Goal: Task Accomplishment & Management: Manage account settings

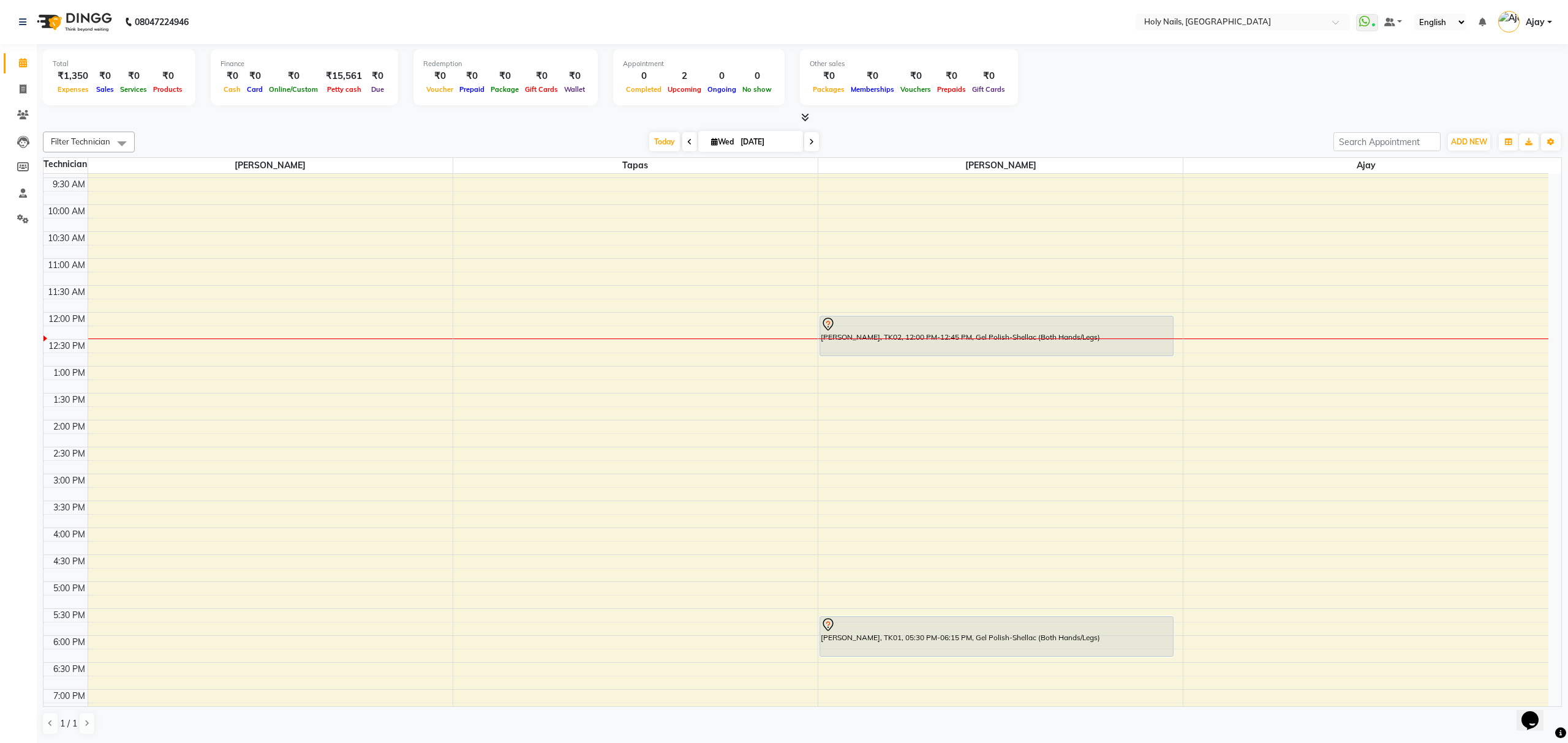
scroll to position [178, 0]
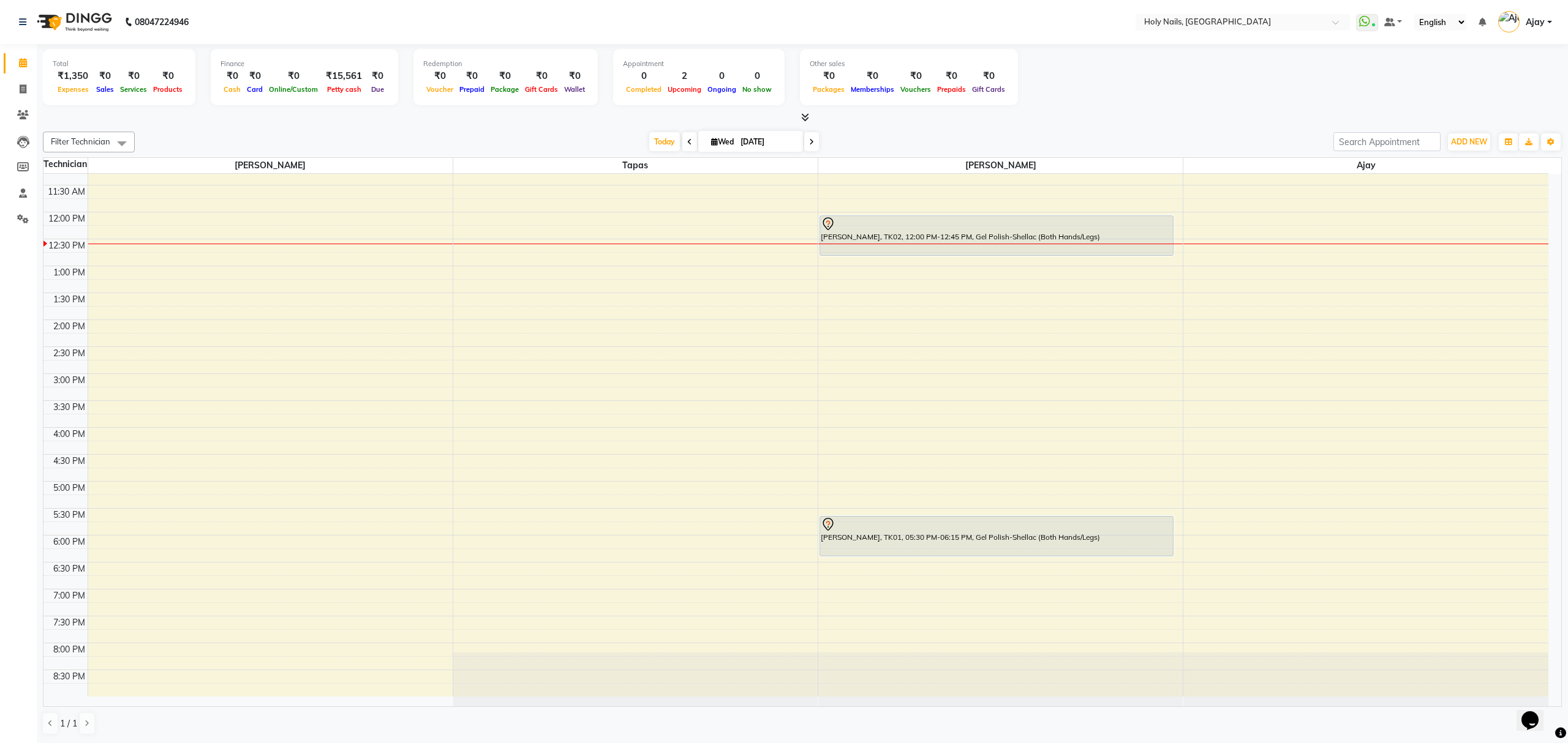
scroll to position [178, 0]
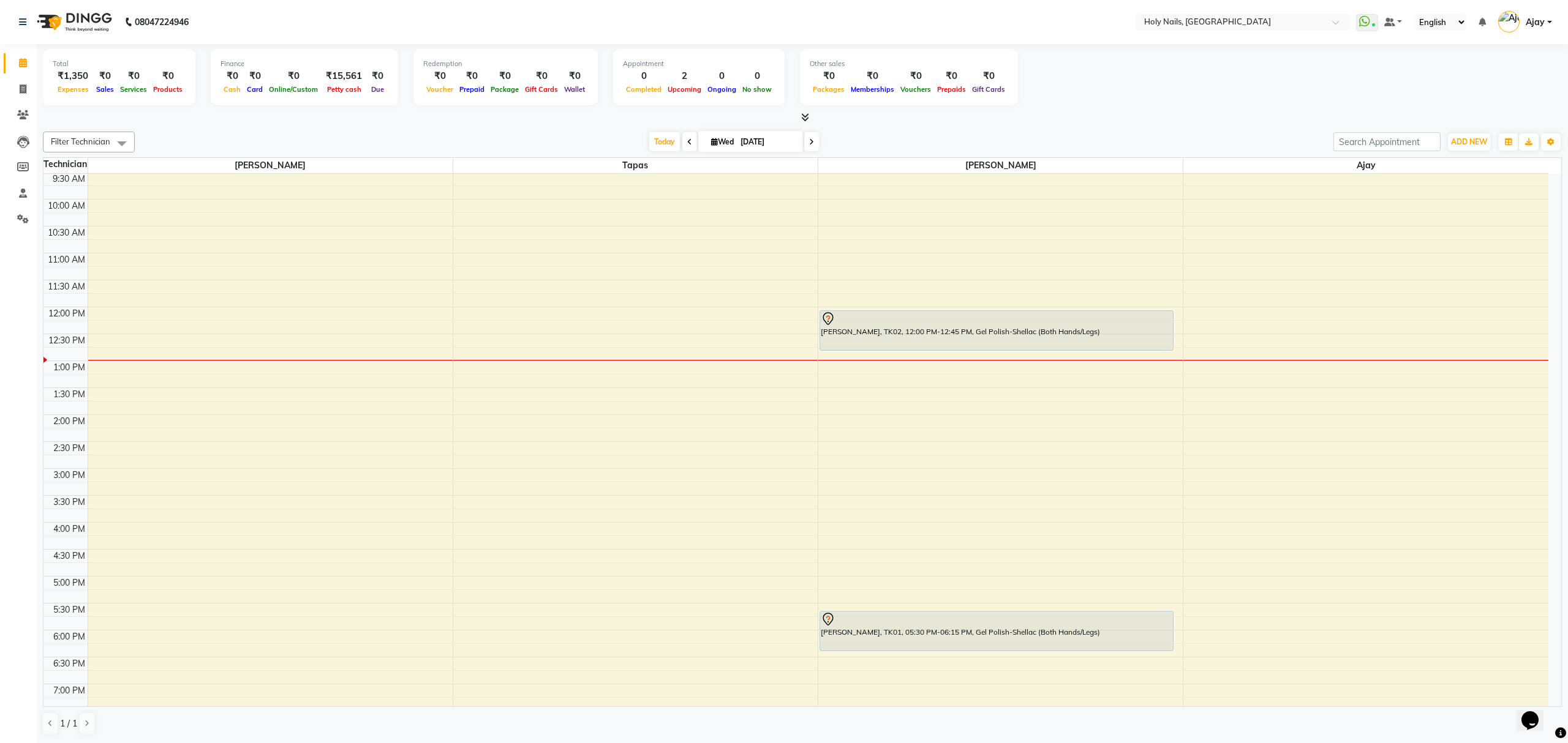
scroll to position [178, 0]
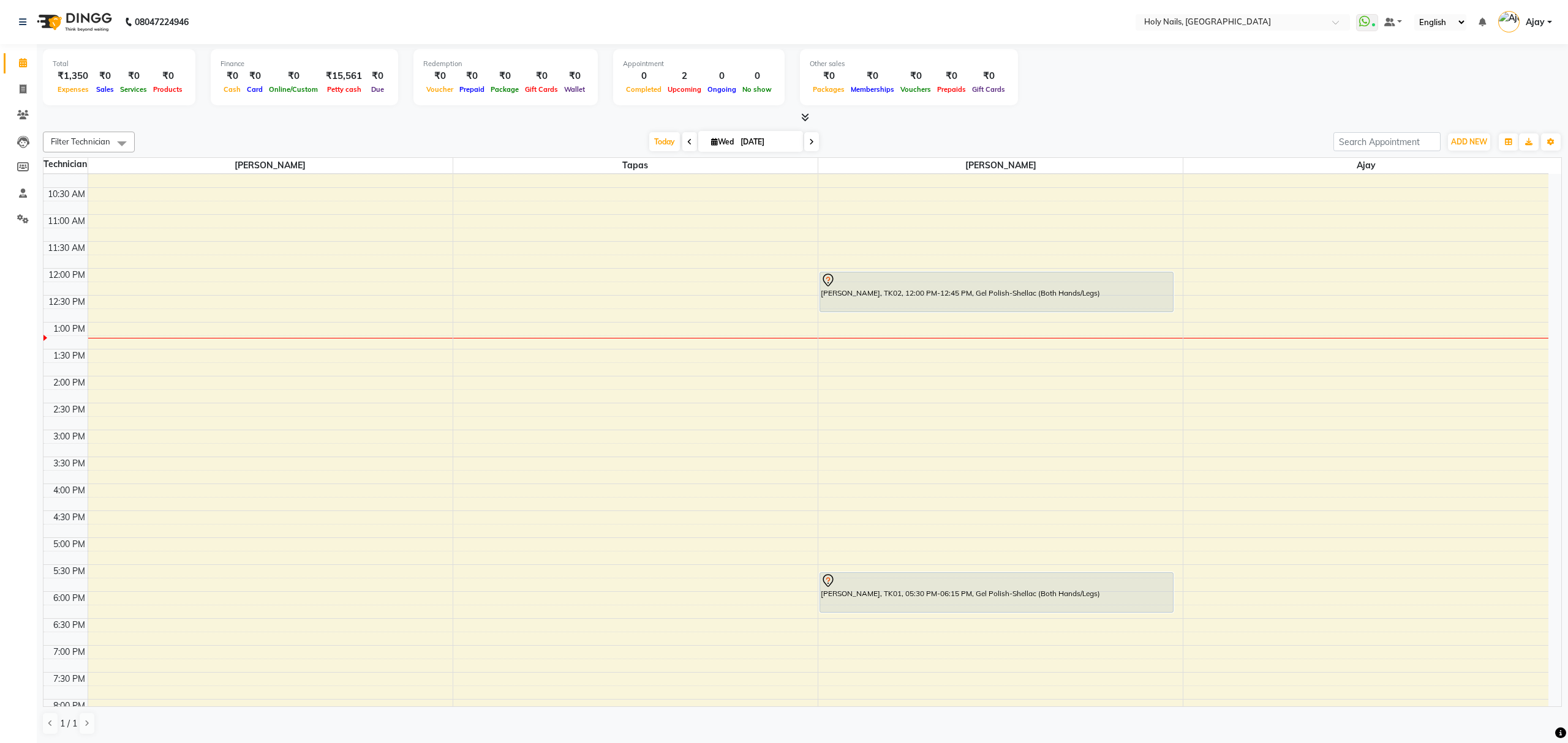
scroll to position [96, 0]
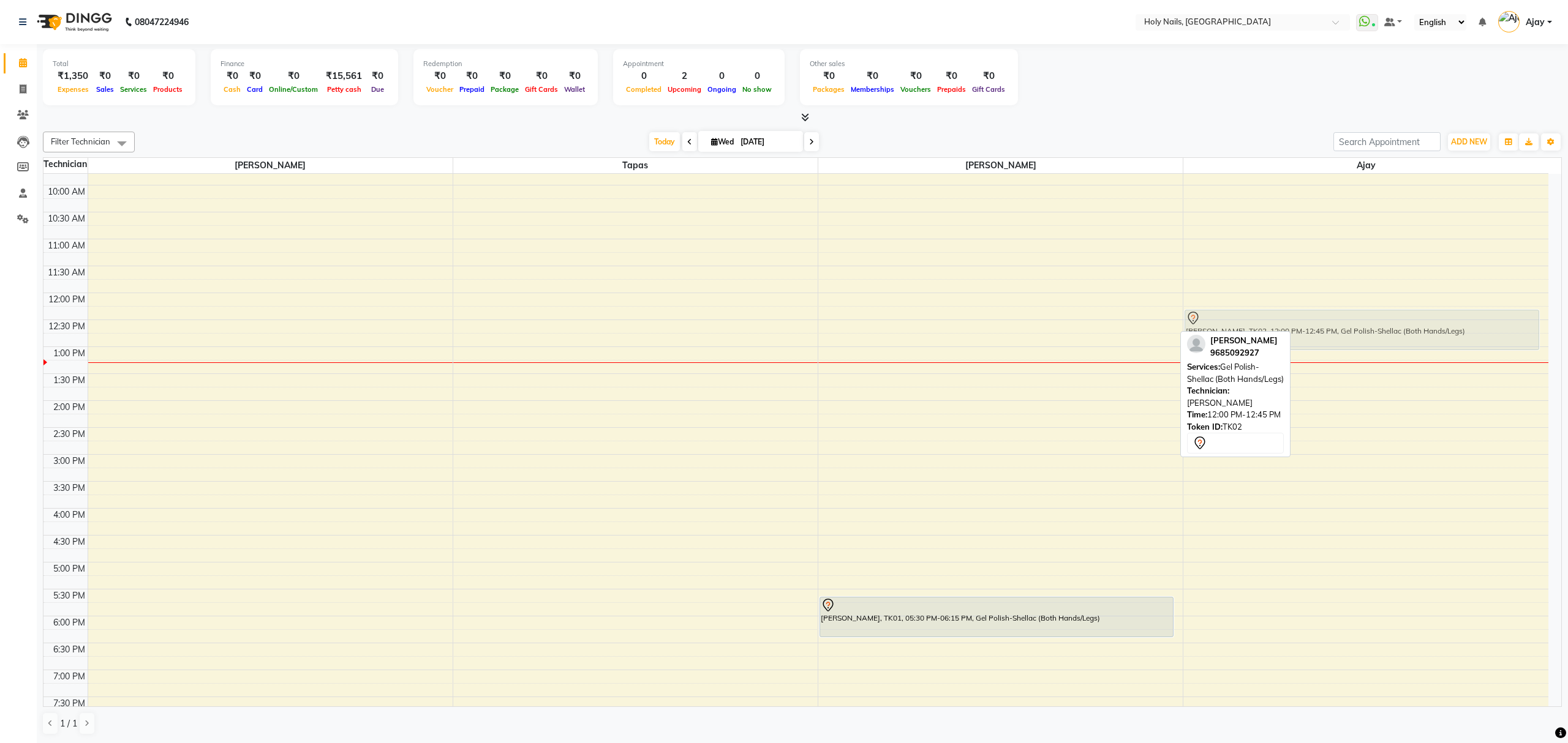
drag, startPoint x: 977, startPoint y: 313, endPoint x: 1280, endPoint y: 321, distance: 303.1
click at [1280, 321] on tr "Arinjay Saraf, TK02, 12:00 PM-12:45 PM, Gel Polish-Shellac (Both Hands/Legs) Sn…" at bounding box center [795, 428] width 1504 height 700
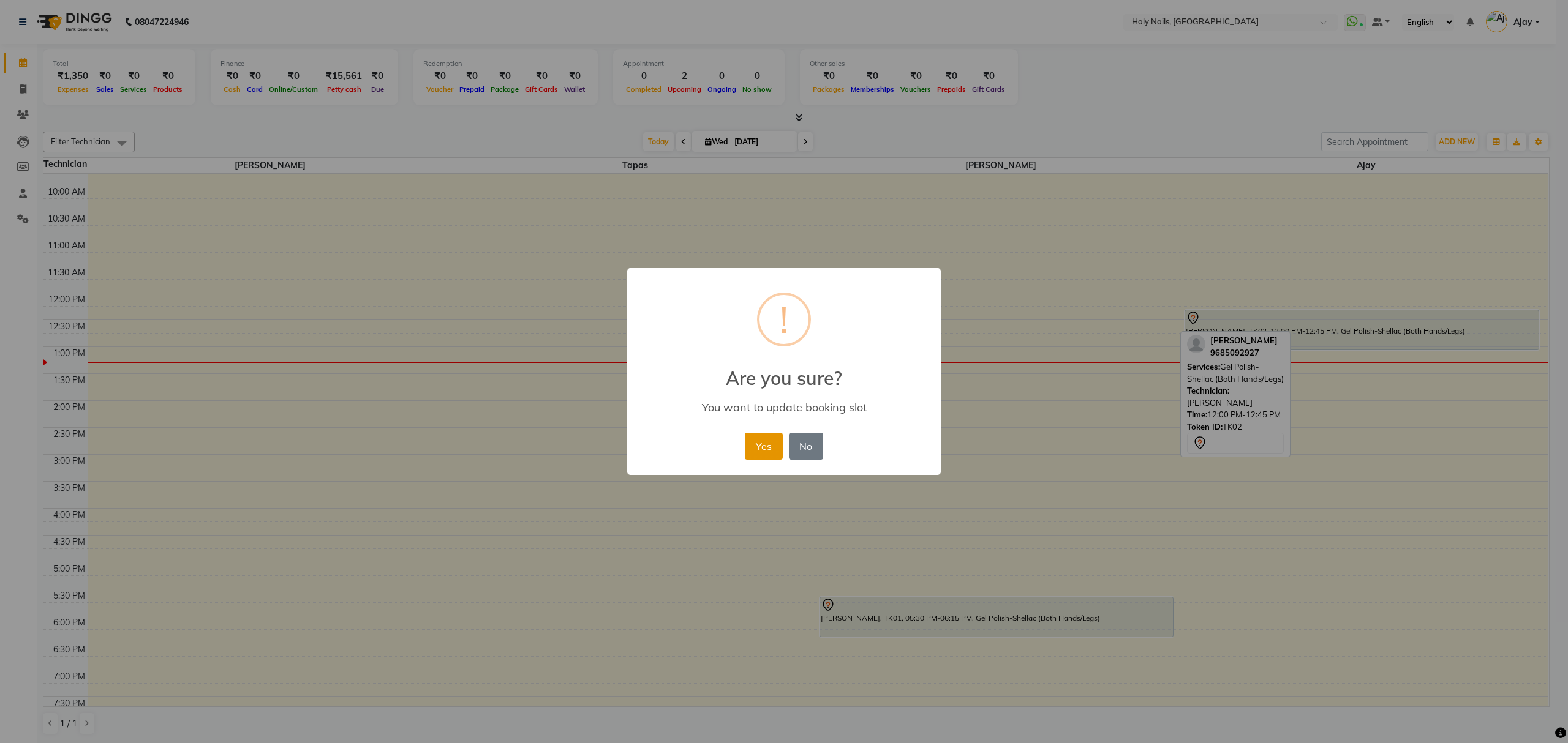
click at [752, 454] on button "Yes" at bounding box center [763, 445] width 37 height 27
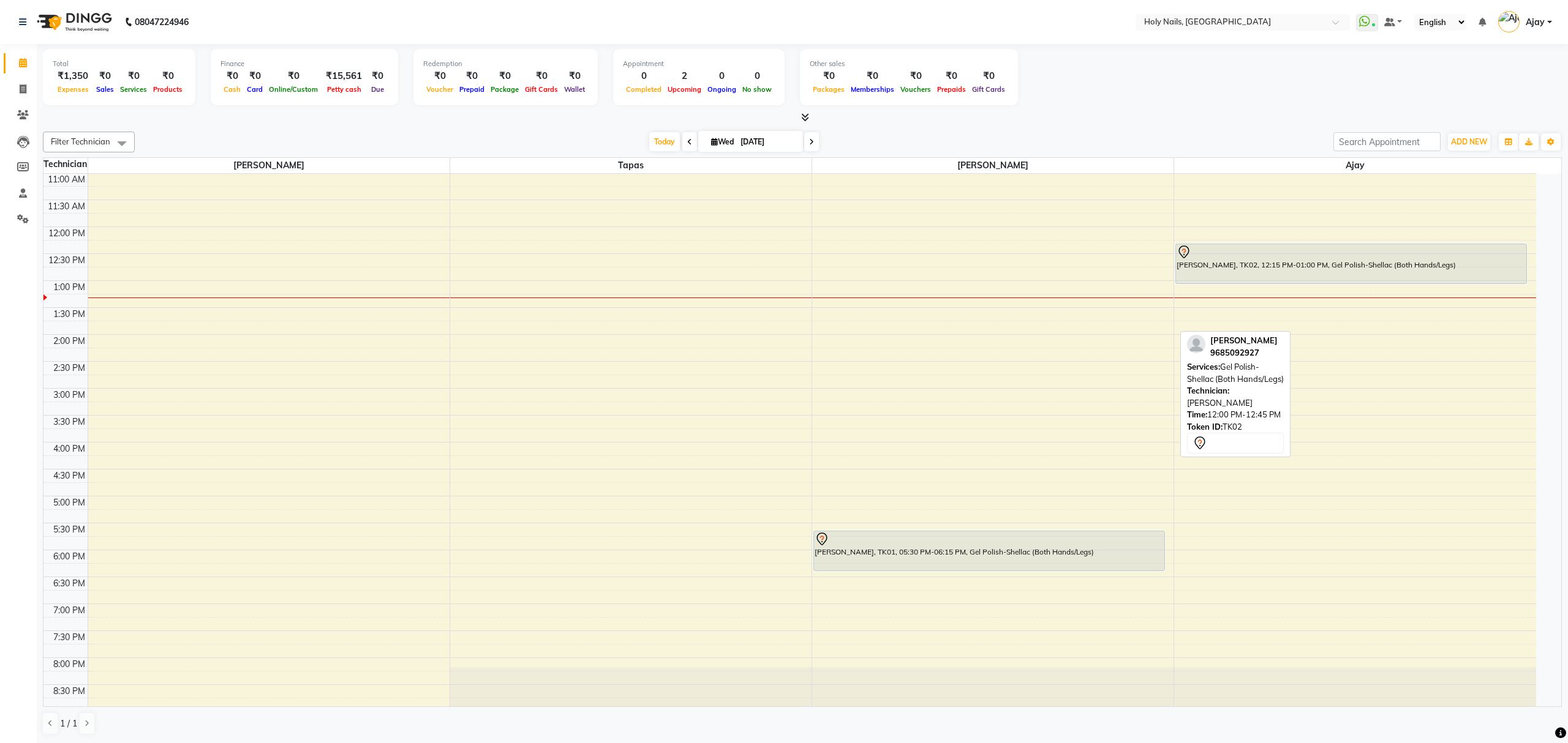
scroll to position [178, 0]
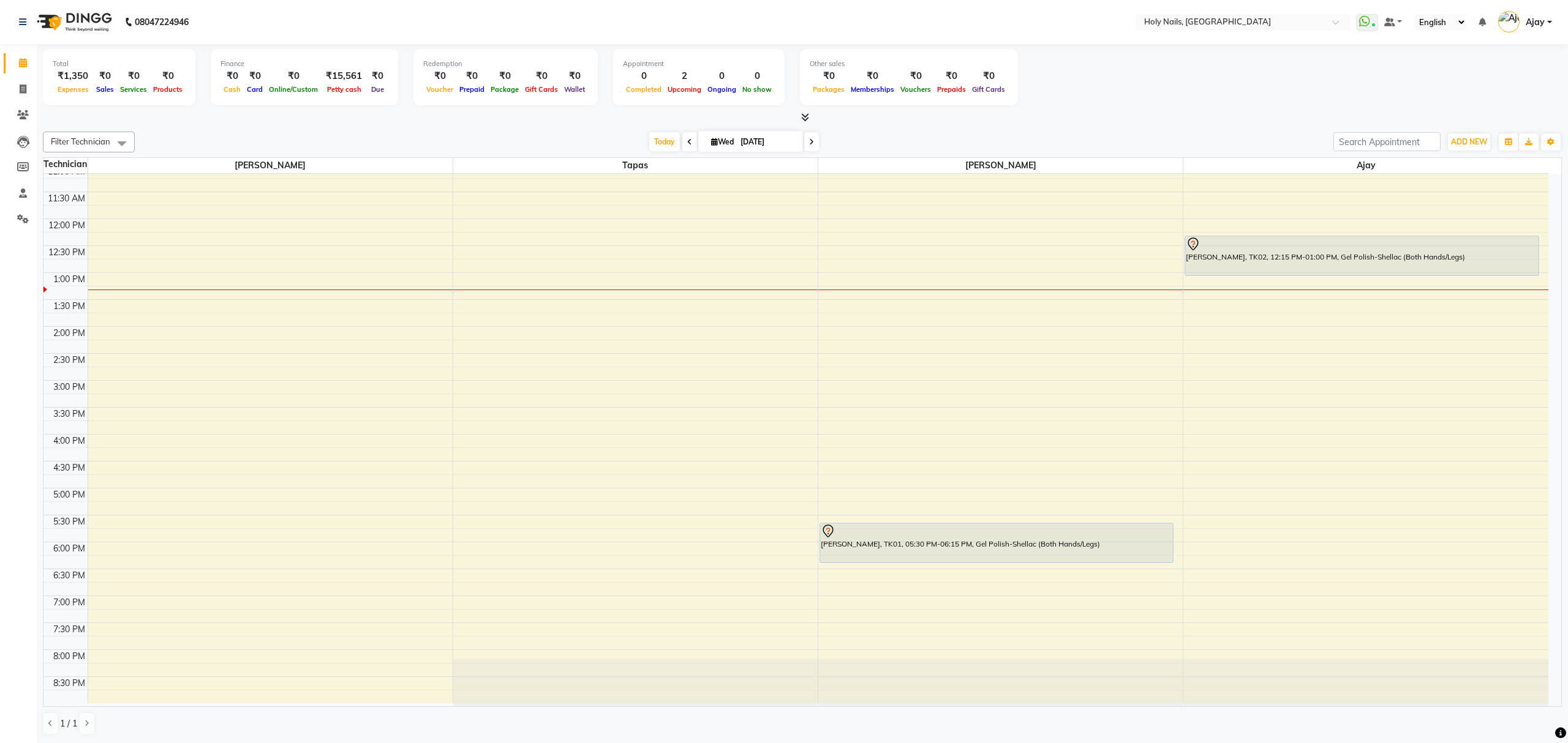
scroll to position [178, 0]
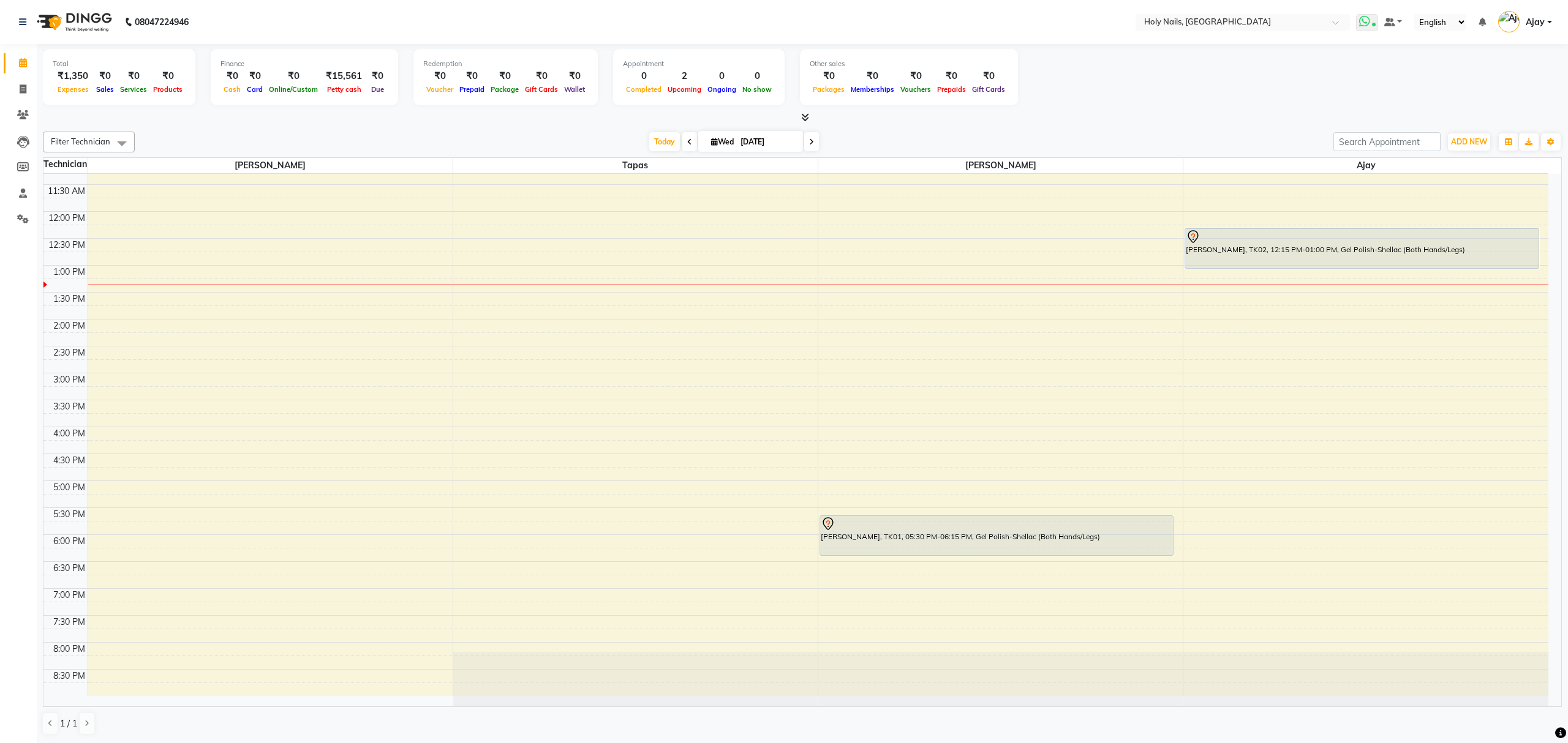
click at [1370, 21] on span at bounding box center [1367, 22] width 22 height 17
click at [1362, 21] on icon at bounding box center [1365, 21] width 11 height 12
click at [660, 140] on span "Today" at bounding box center [664, 141] width 31 height 19
click at [682, 143] on span at bounding box center [690, 141] width 15 height 19
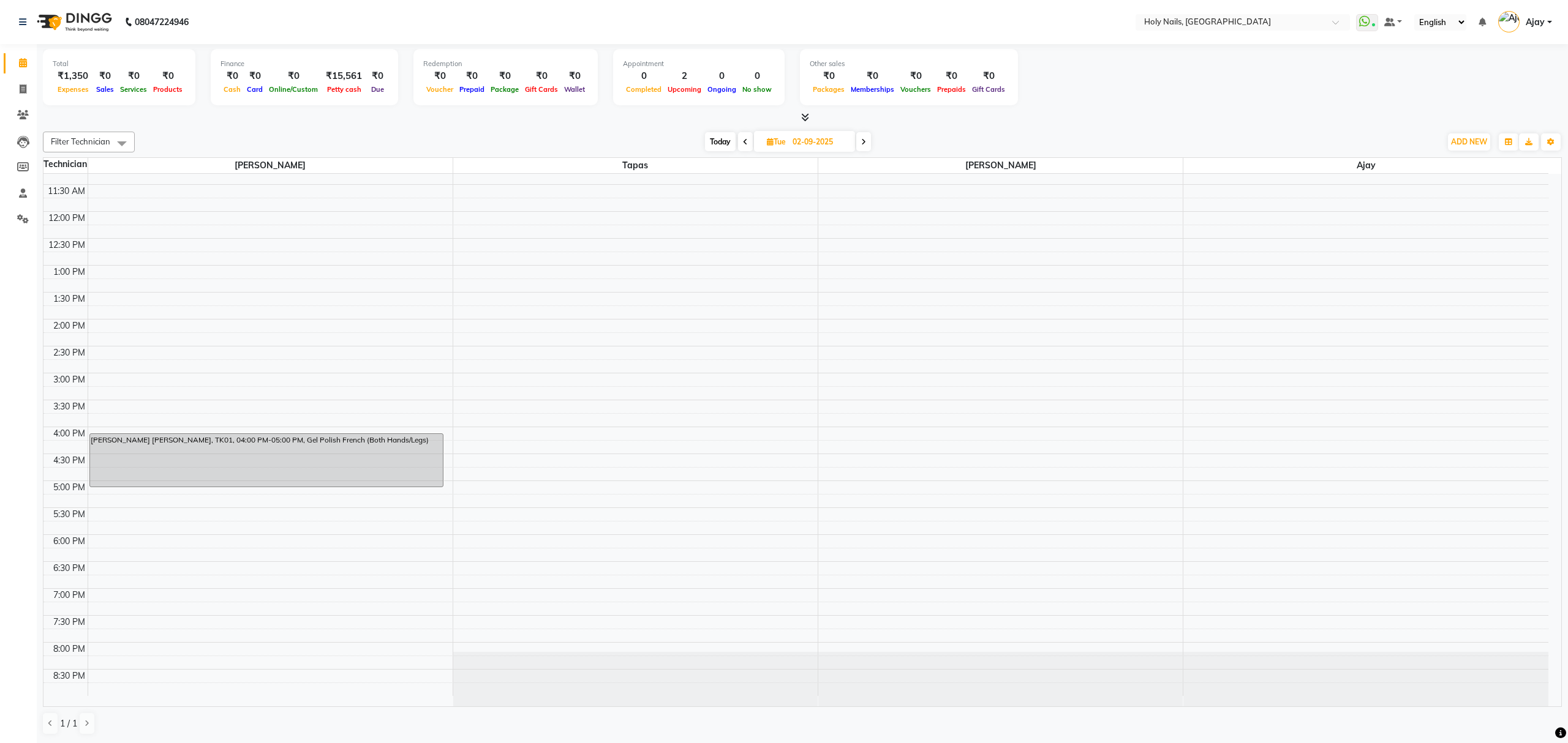
click at [742, 142] on icon at bounding box center [744, 142] width 5 height 7
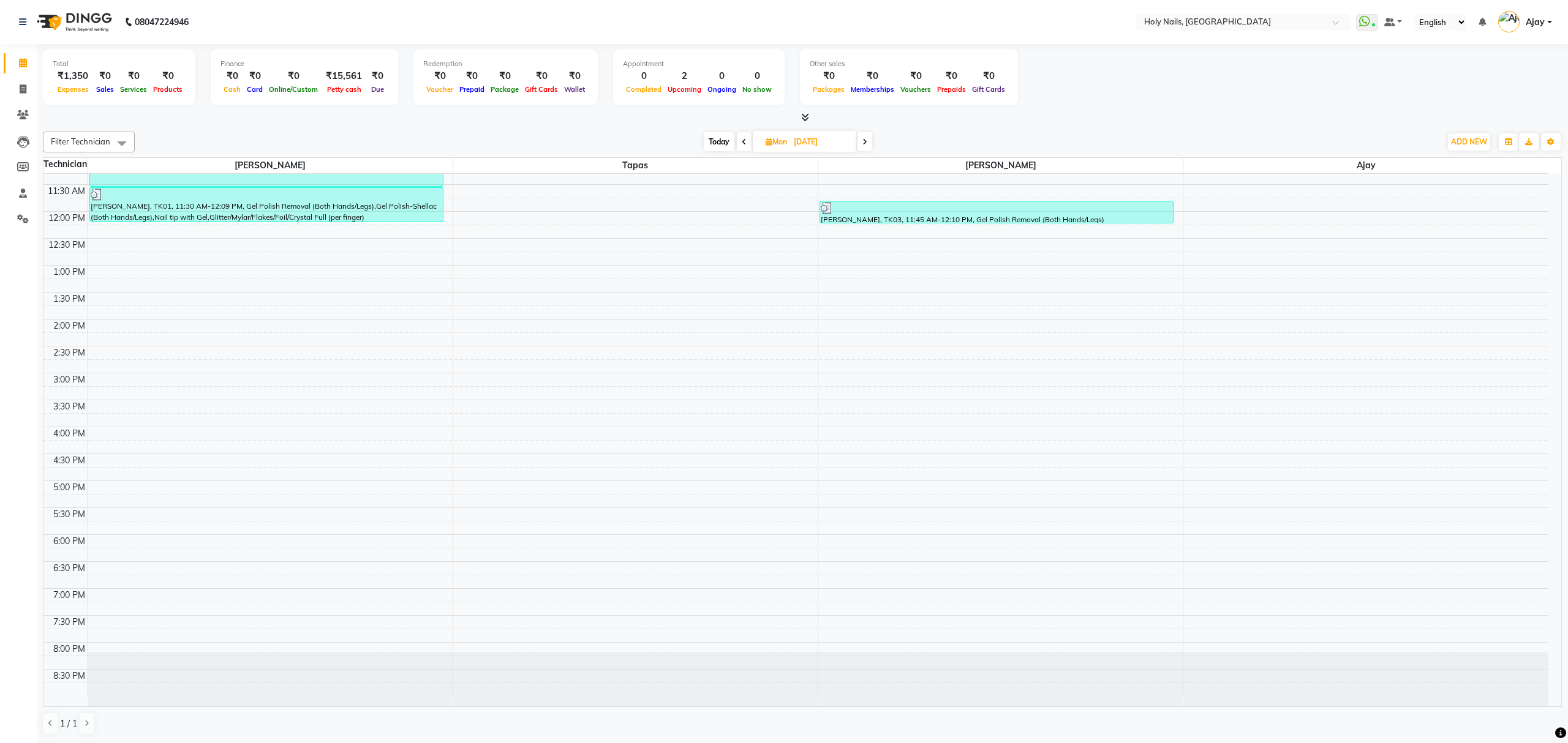
click at [862, 144] on icon at bounding box center [864, 142] width 5 height 7
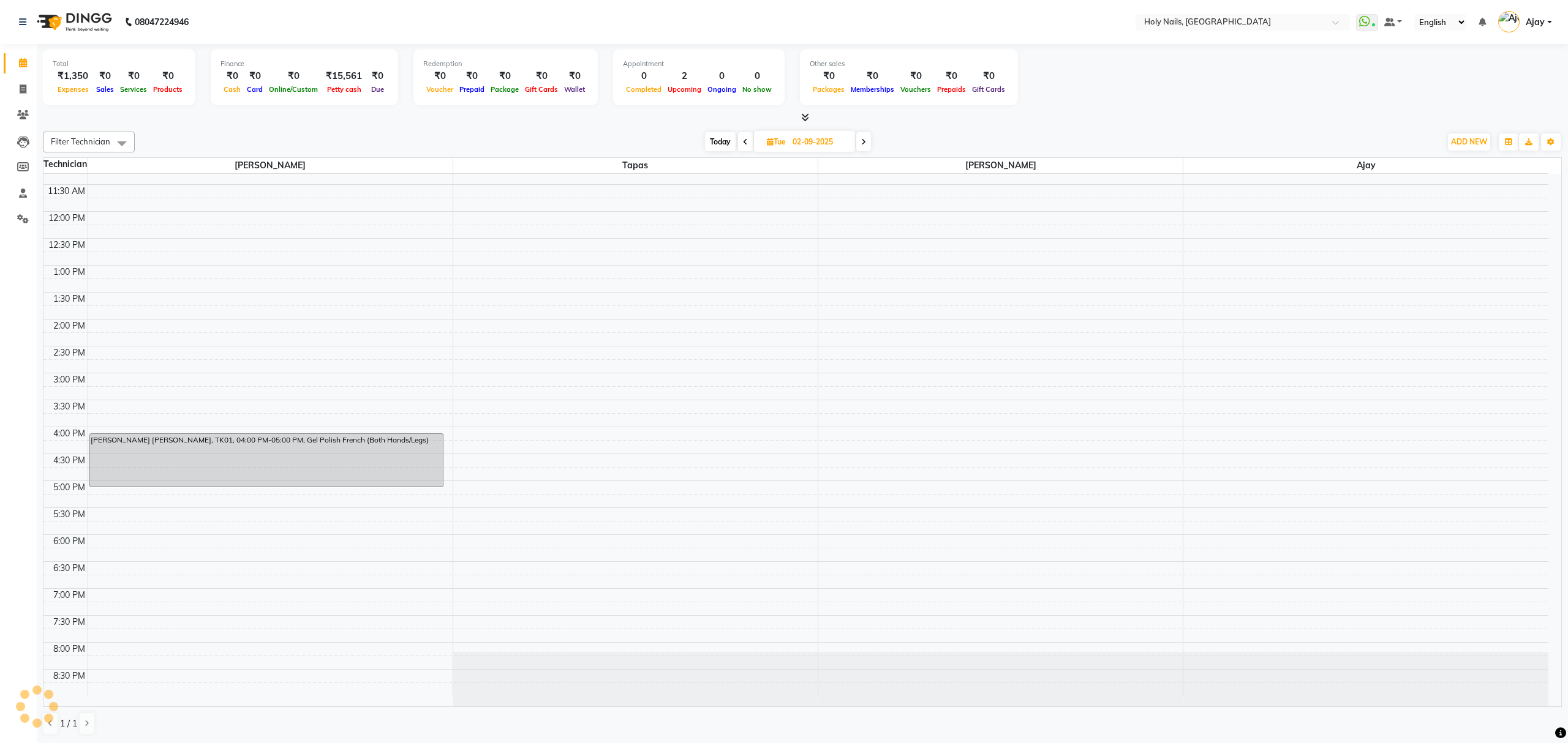
click at [862, 144] on icon at bounding box center [863, 142] width 5 height 7
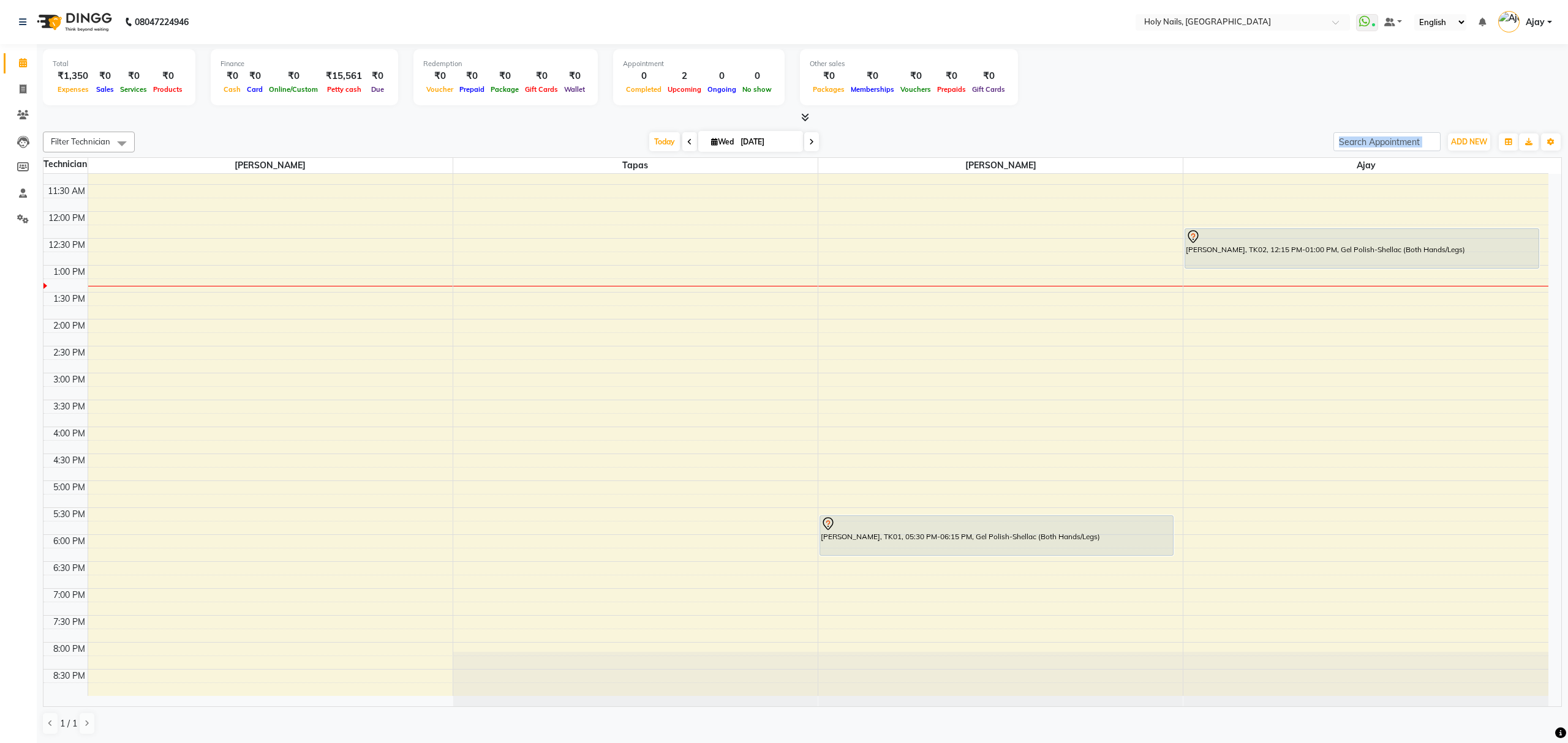
click at [809, 140] on icon at bounding box center [811, 142] width 5 height 7
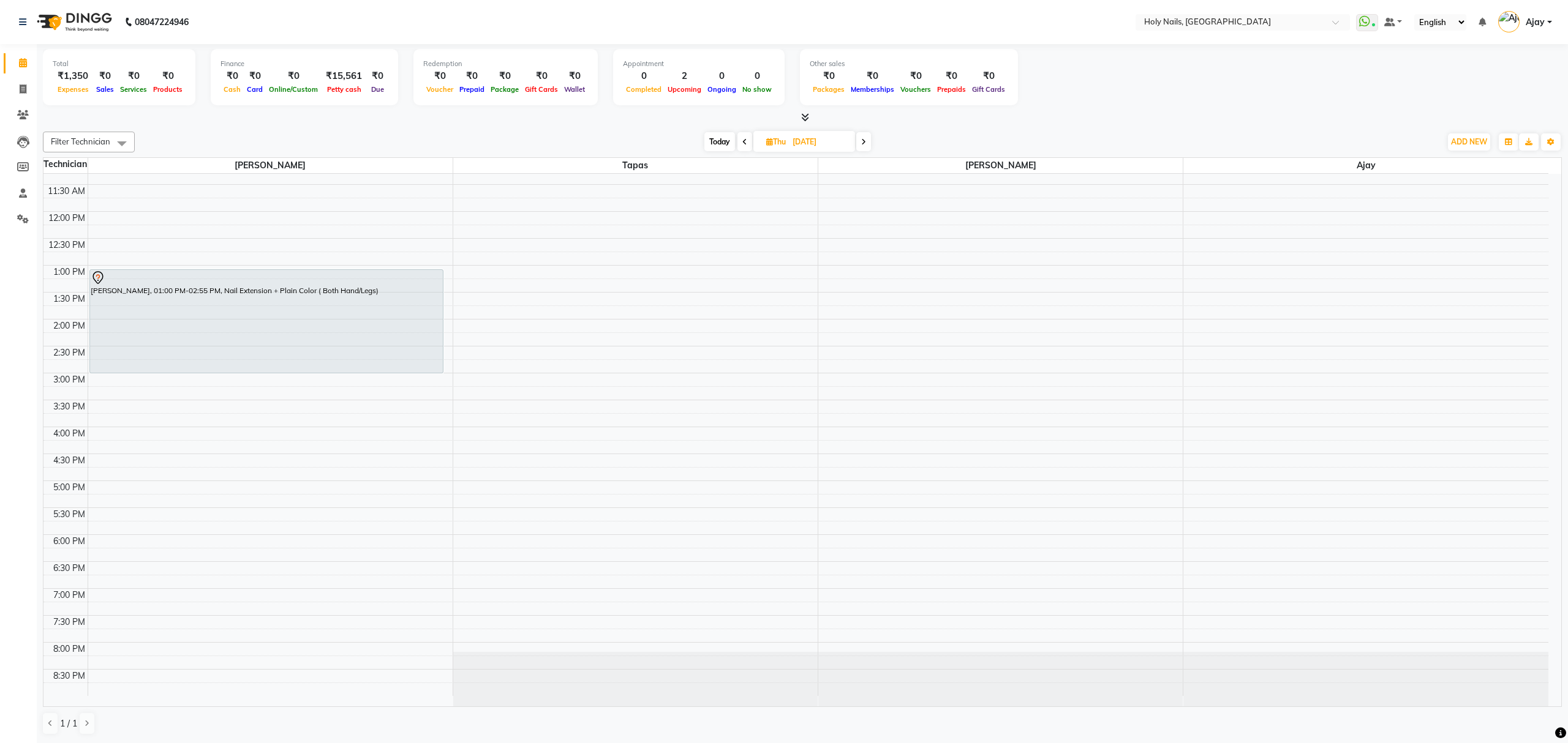
click at [715, 140] on span "Today" at bounding box center [719, 141] width 31 height 19
type input "[DATE]"
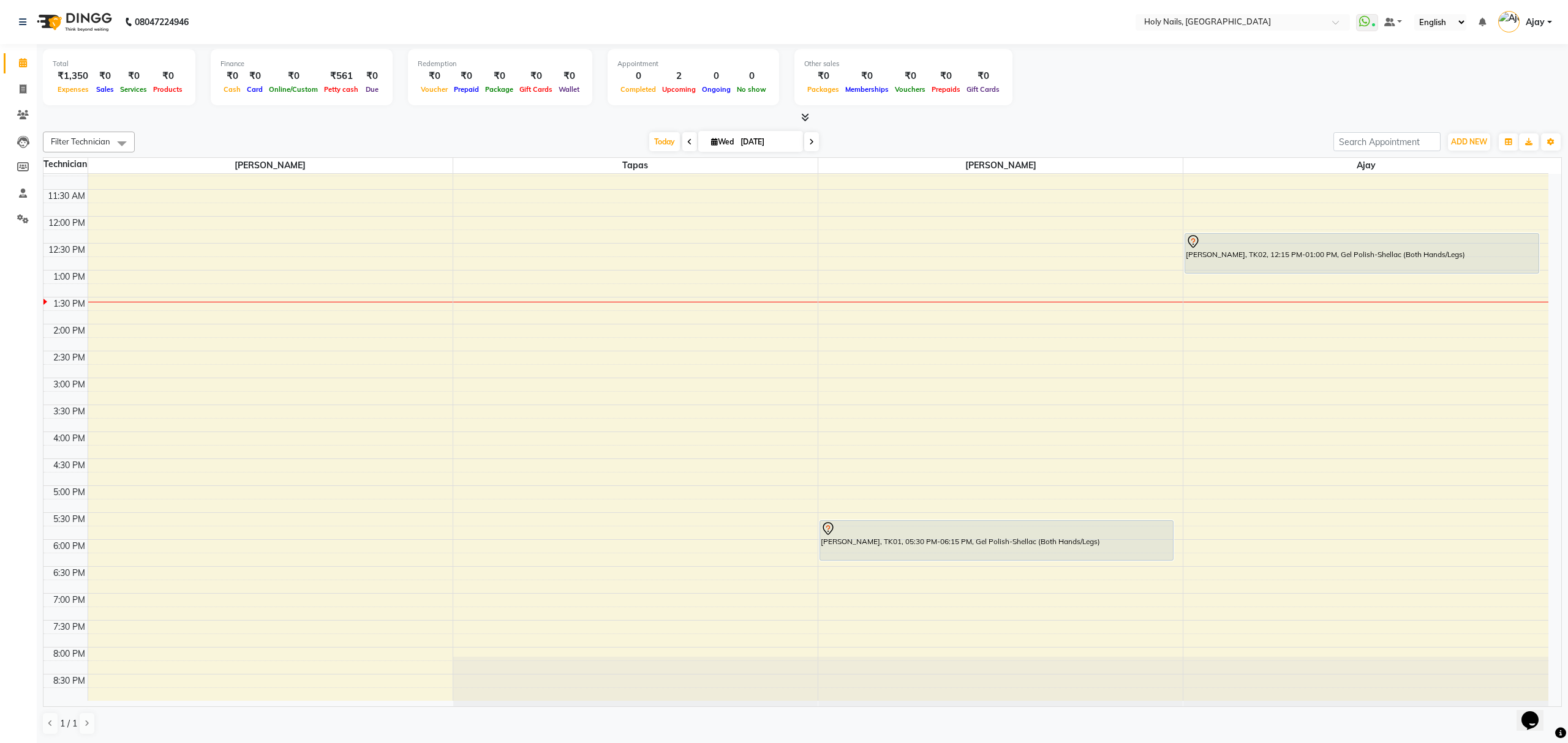
scroll to position [178, 0]
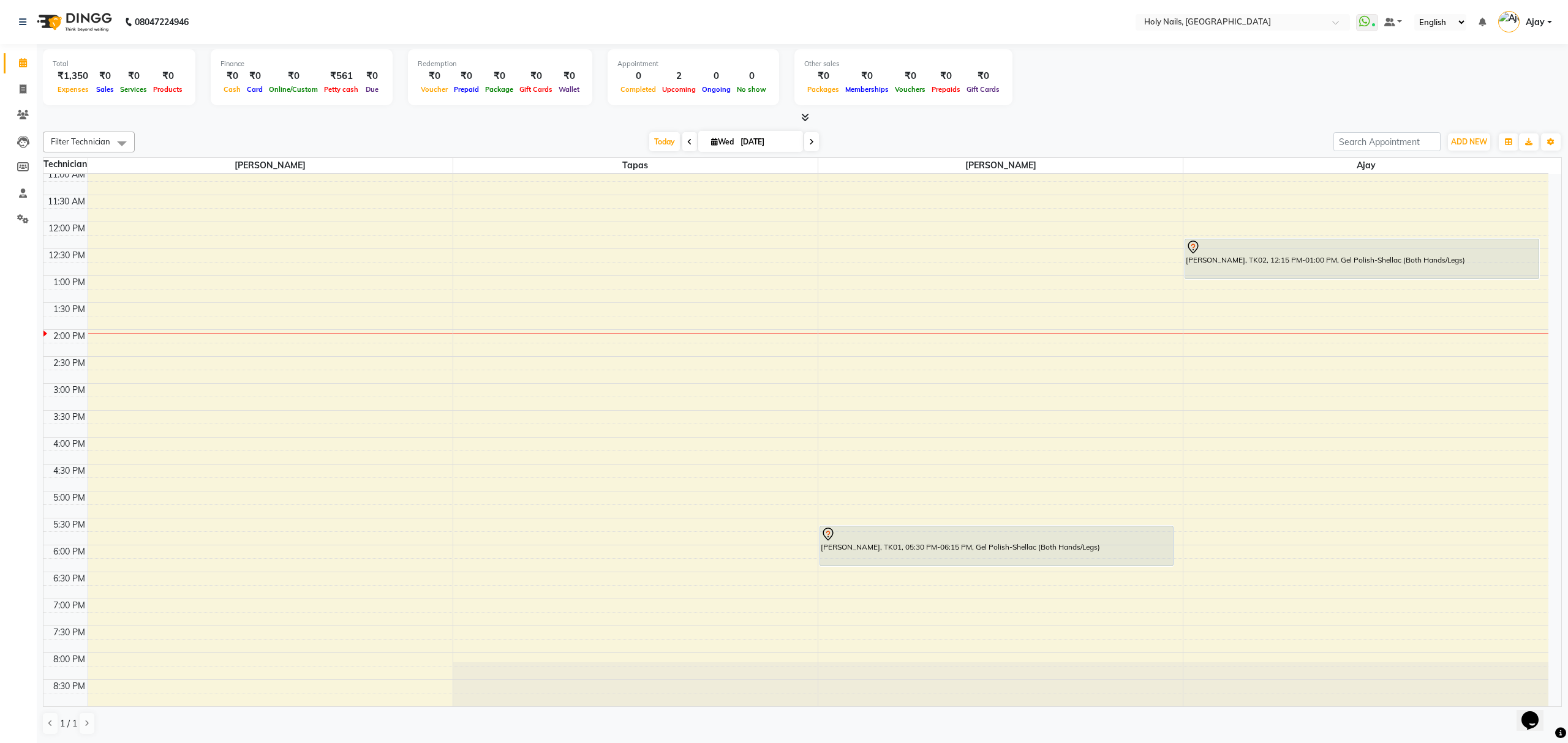
scroll to position [178, 0]
